Goal: Information Seeking & Learning: Learn about a topic

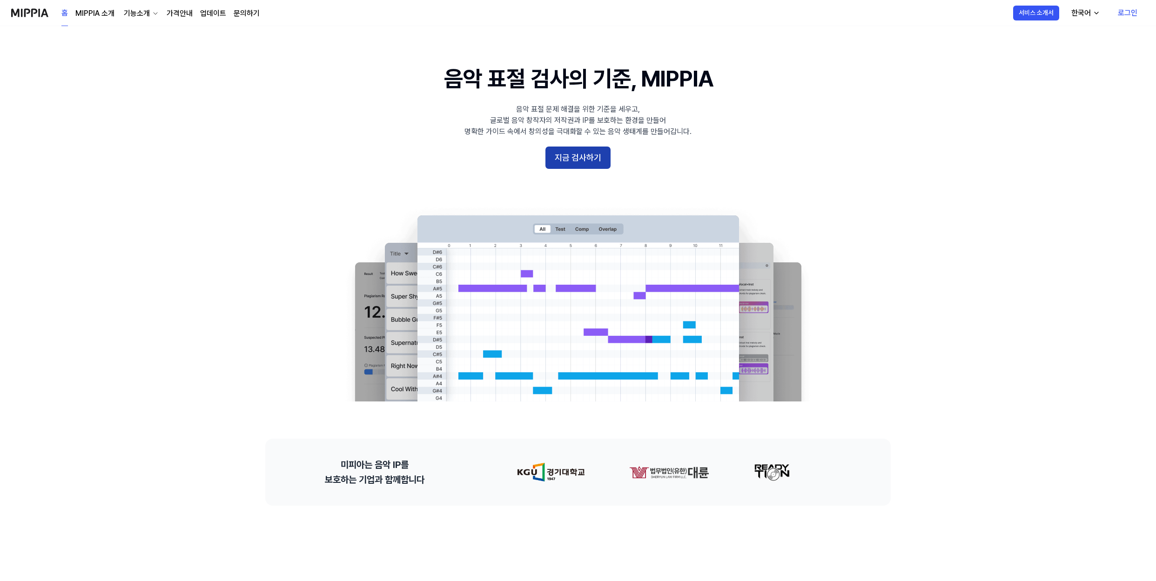
click at [603, 162] on button "지금 검사하기" at bounding box center [577, 158] width 65 height 22
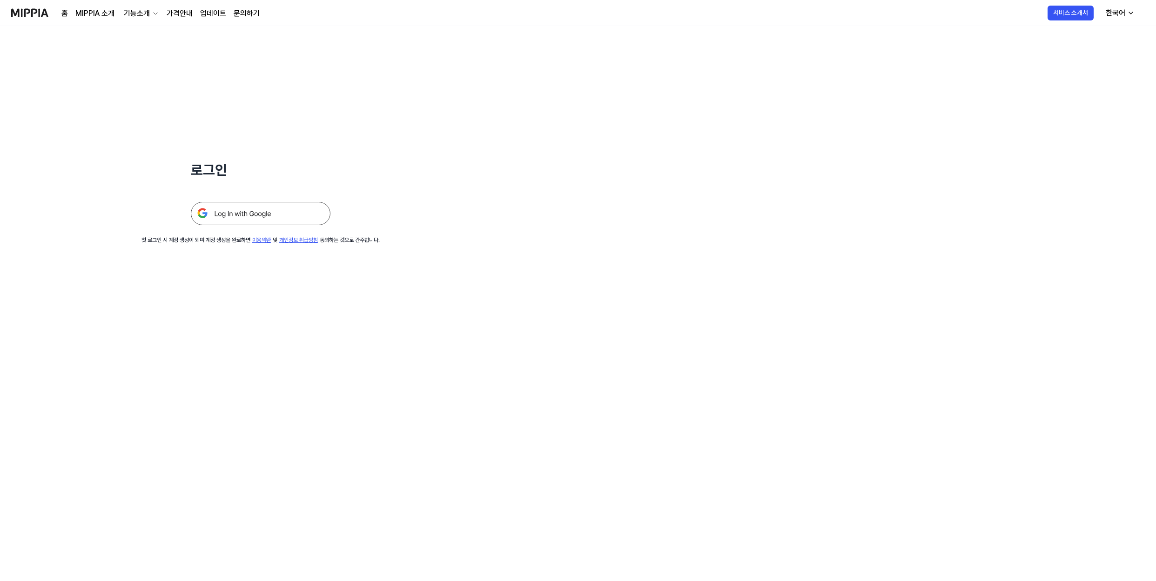
click at [269, 207] on img at bounding box center [261, 213] width 140 height 23
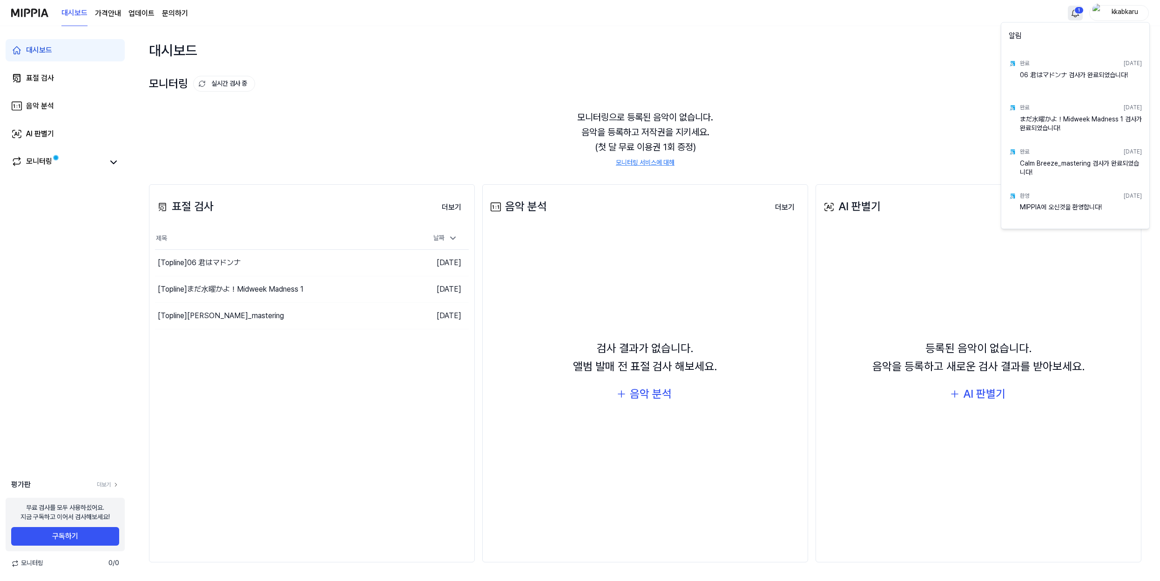
click at [1079, 12] on html "대시보드 가격안내 업데이트 문의하기 1 kkabkaru 대시보드 표절 검사 음악 분석 AI 판별기 모니터링 평가판 더보기 무료 검사를 모두 사…" at bounding box center [580, 290] width 1160 height 581
click at [1079, 12] on html "대시보드 가격안내 업데이트 문의하기 kkabkaru 대시보드 표절 검사 음악 분석 AI 판별기 모니터링 평가판 더보기 무료 검사를 모두 사용하…" at bounding box center [580, 290] width 1160 height 581
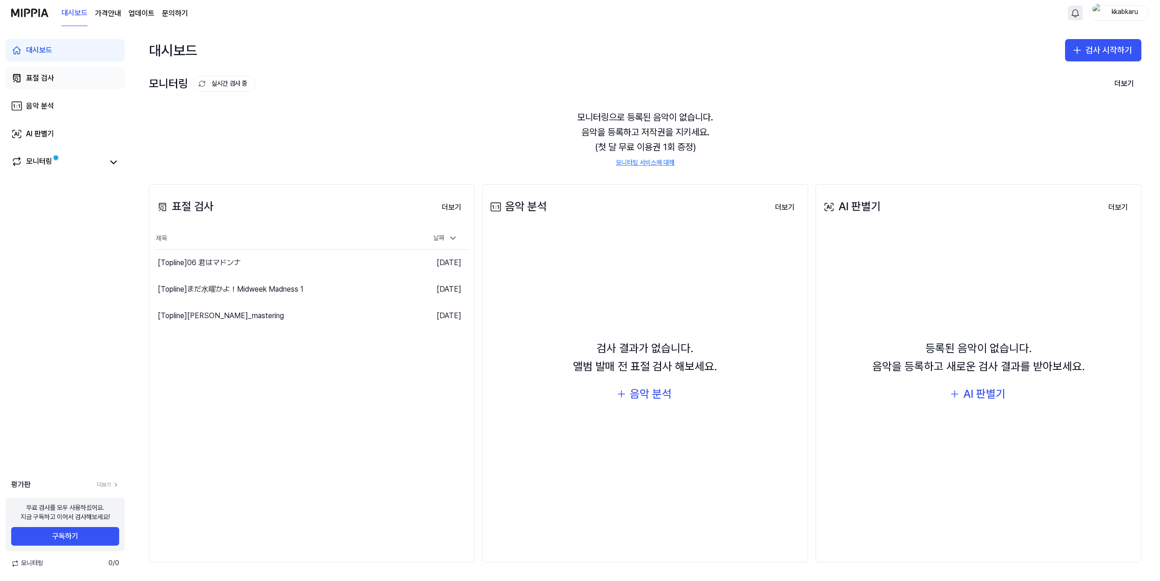
click at [108, 81] on link "표절 검사" at bounding box center [65, 78] width 119 height 22
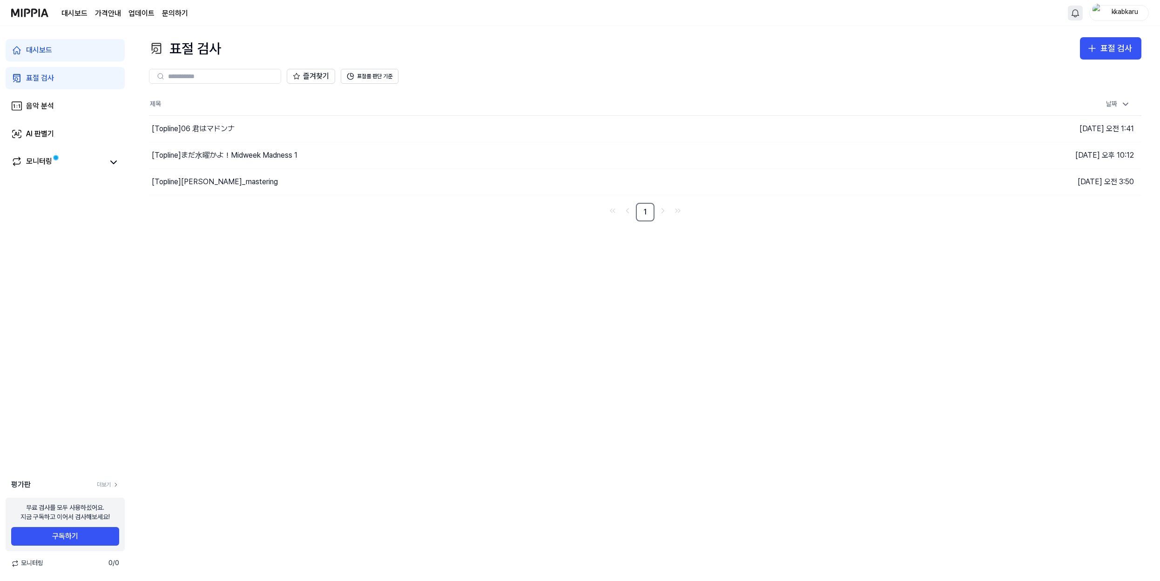
click at [98, 56] on link "대시보드" at bounding box center [65, 50] width 119 height 22
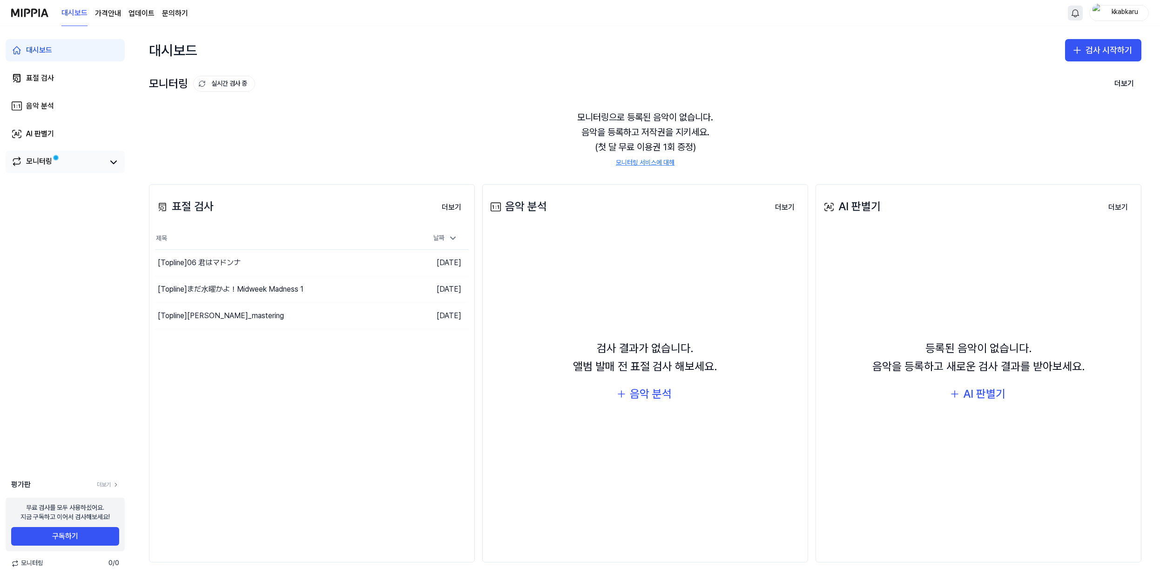
click at [68, 165] on link "모니터링" at bounding box center [57, 162] width 93 height 13
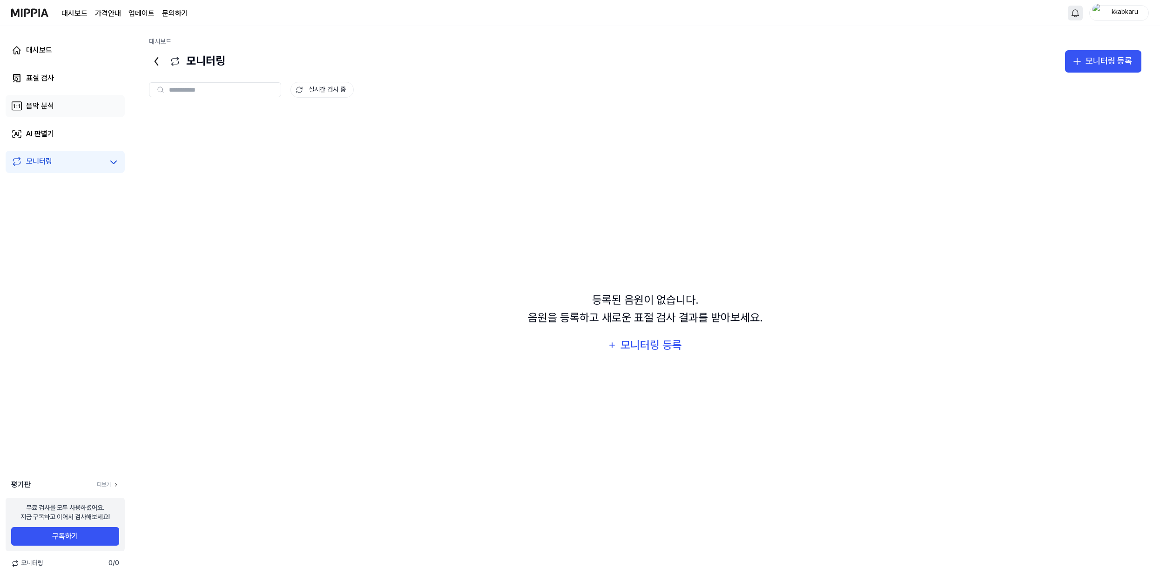
click at [34, 108] on div "음악 분석" at bounding box center [40, 106] width 28 height 11
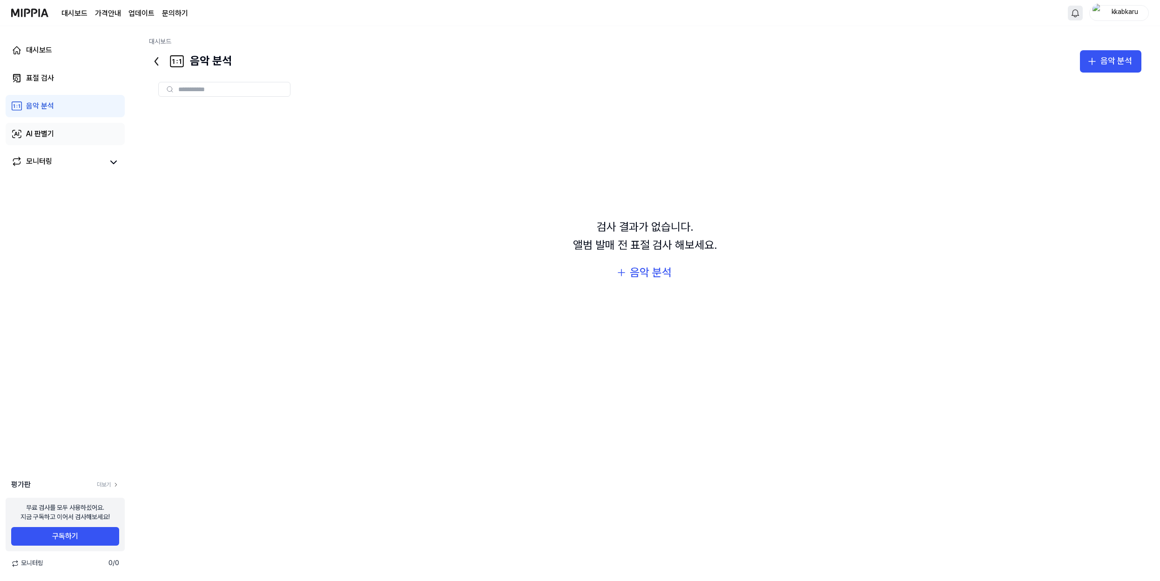
click at [34, 127] on link "AI 판별기" at bounding box center [65, 134] width 119 height 22
click at [43, 82] on div "표절 검사" at bounding box center [40, 78] width 28 height 11
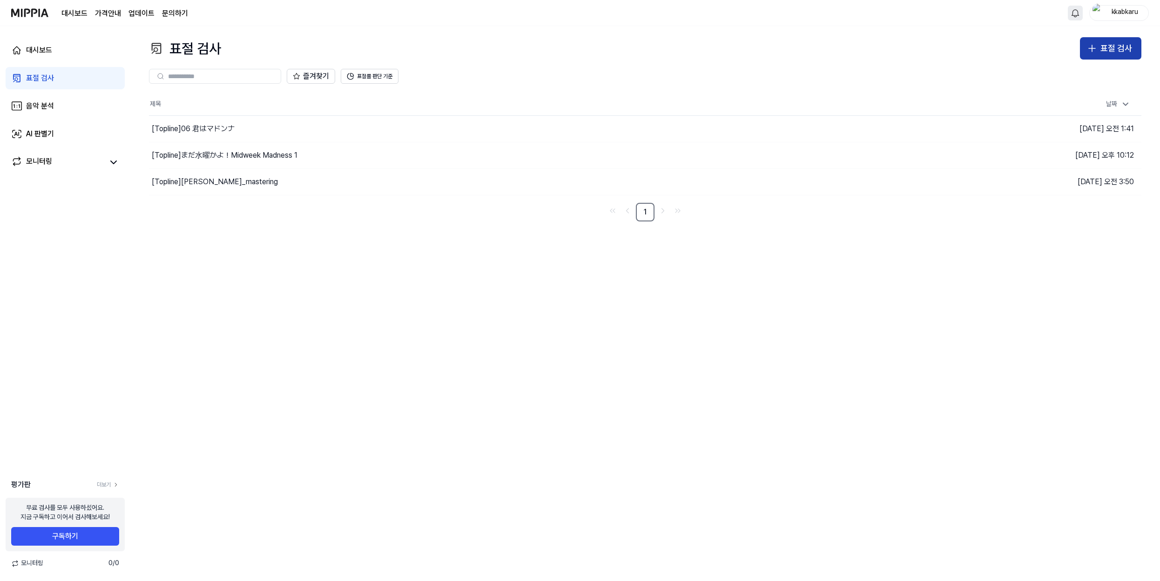
click at [1092, 48] on icon "button" at bounding box center [1092, 48] width 7 height 0
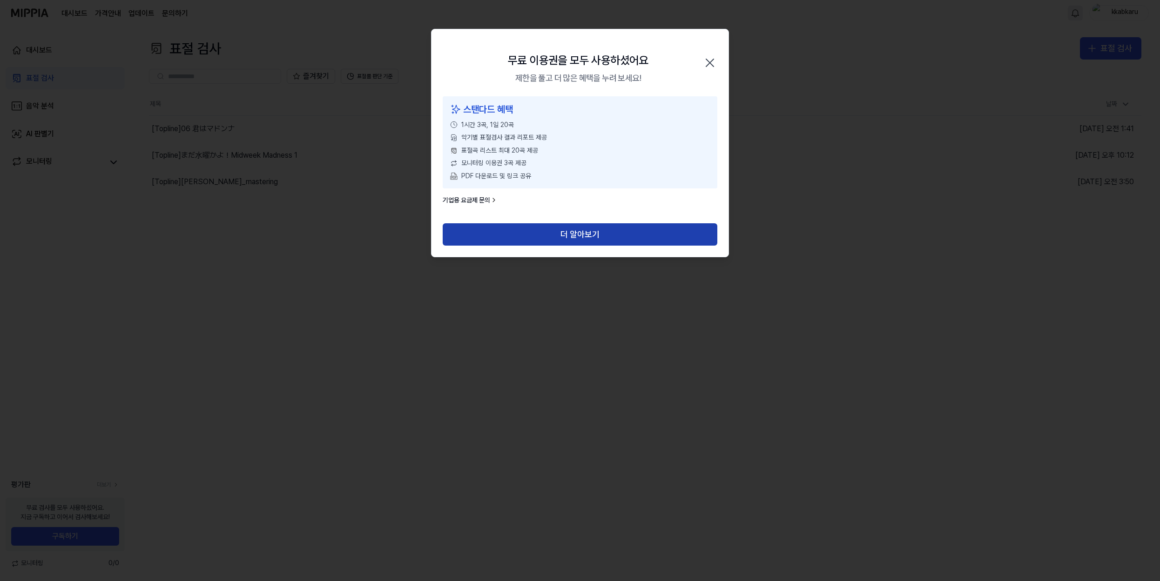
click at [550, 241] on button "더 알아보기" at bounding box center [580, 234] width 275 height 22
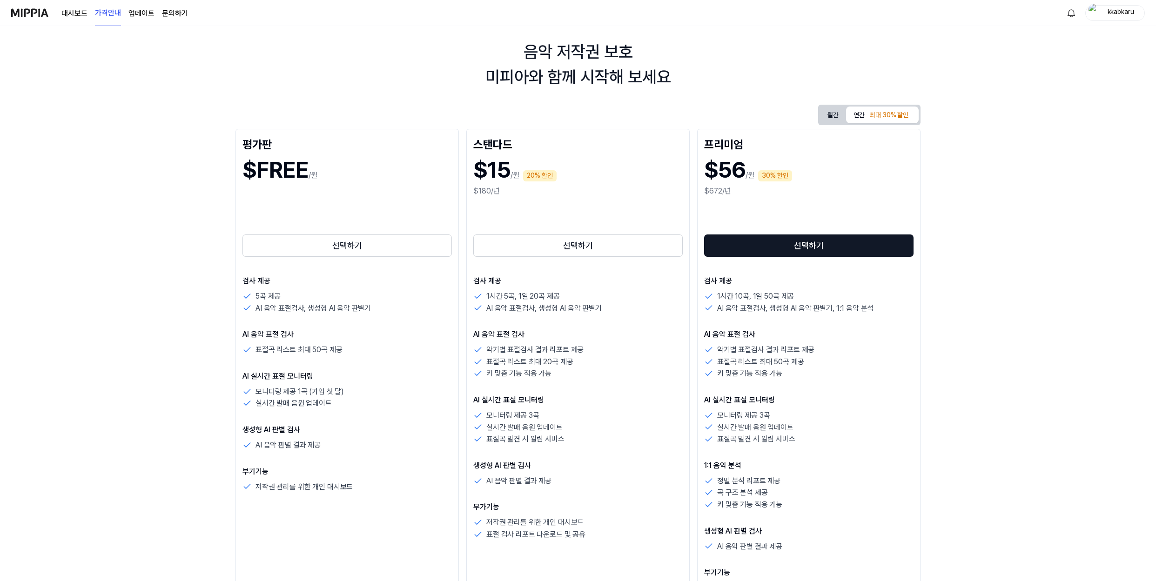
scroll to position [80, 0]
